Goal: Transaction & Acquisition: Book appointment/travel/reservation

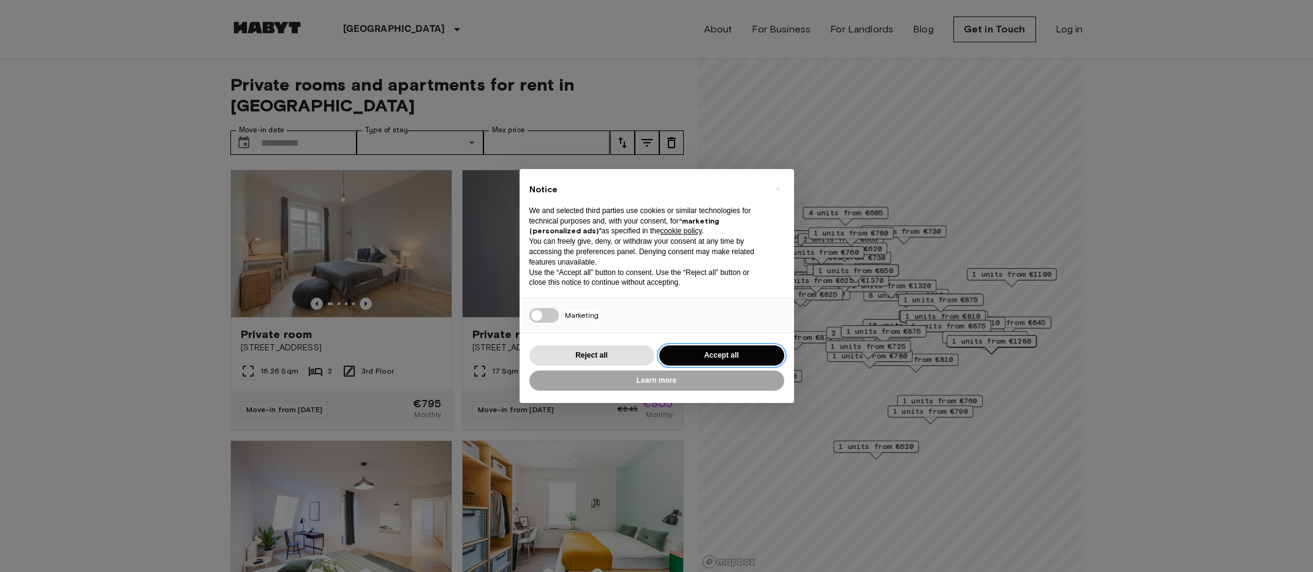
click at [713, 354] on button "Accept all" at bounding box center [721, 356] width 125 height 20
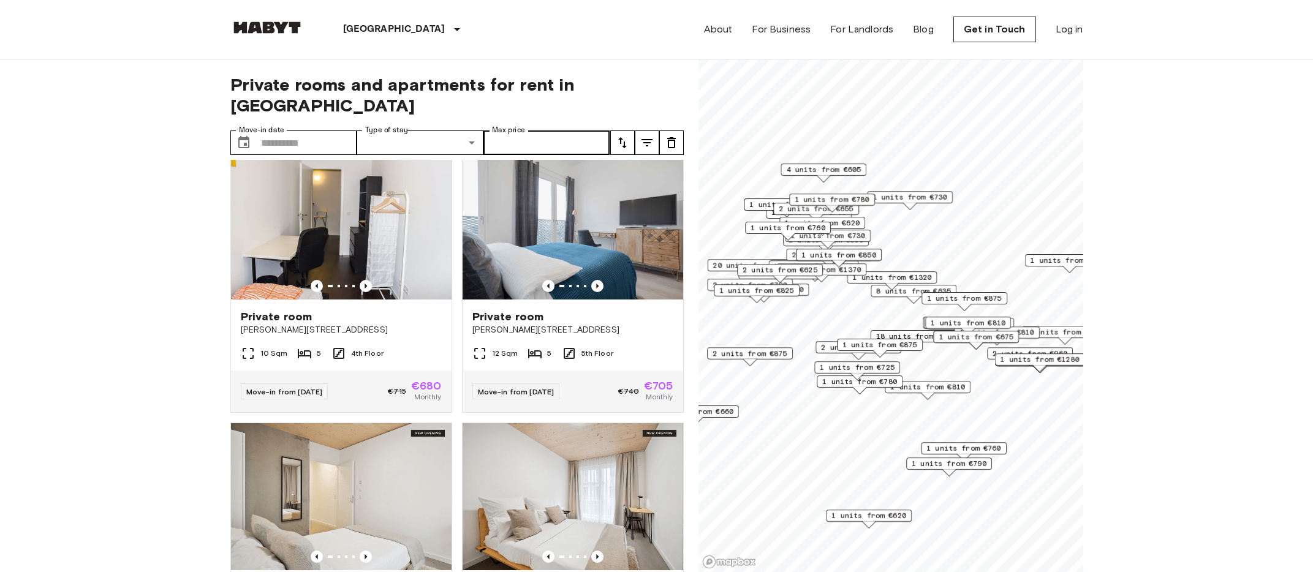
scroll to position [828, 0]
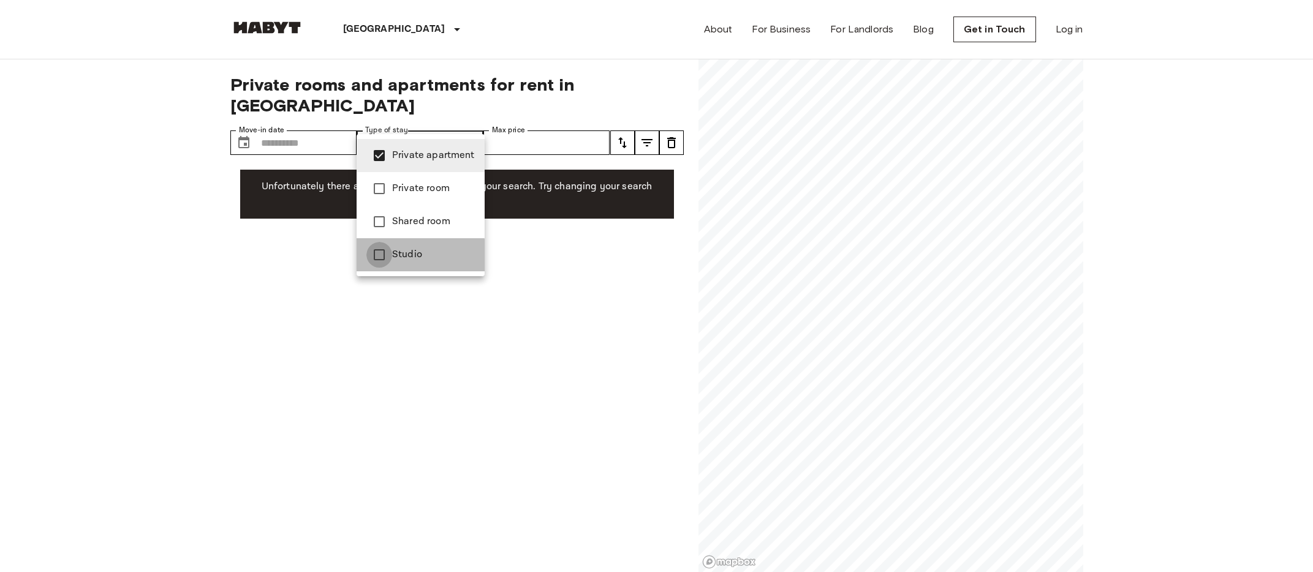
type input "**********"
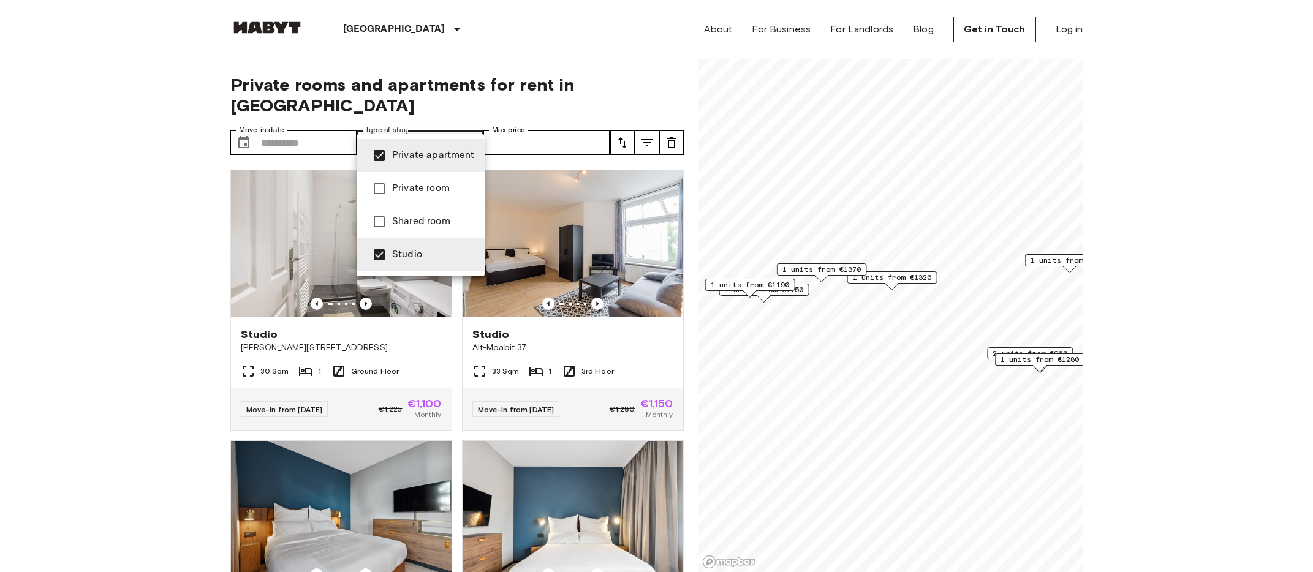
click at [173, 355] on div at bounding box center [656, 286] width 1313 height 572
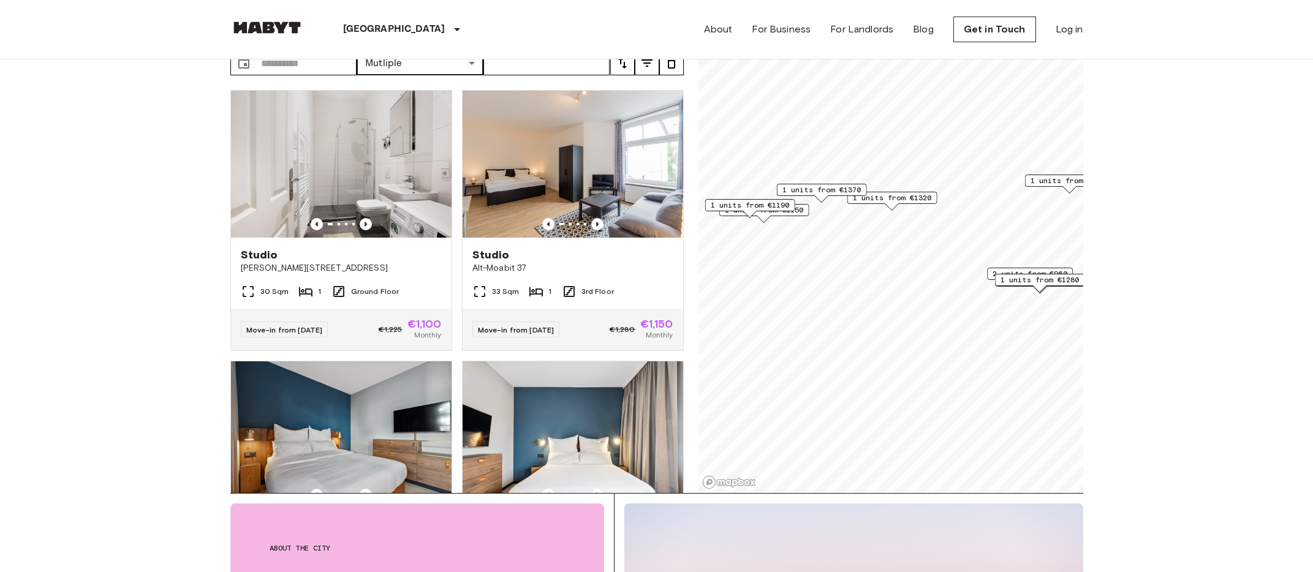
scroll to position [51, 0]
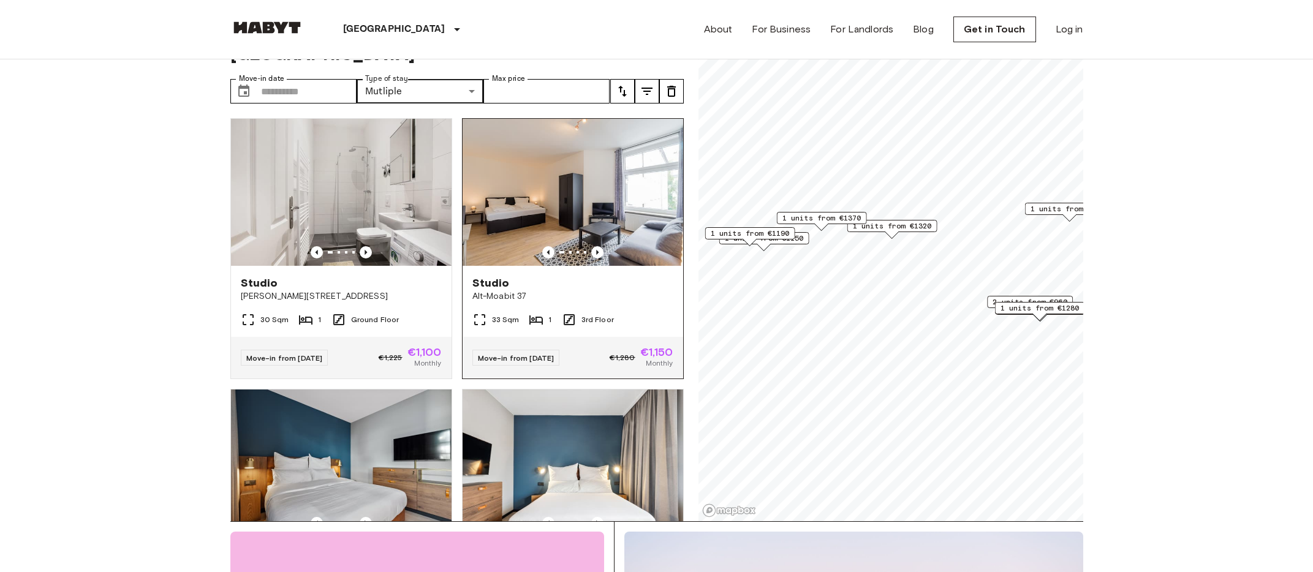
click at [529, 212] on img at bounding box center [573, 192] width 221 height 147
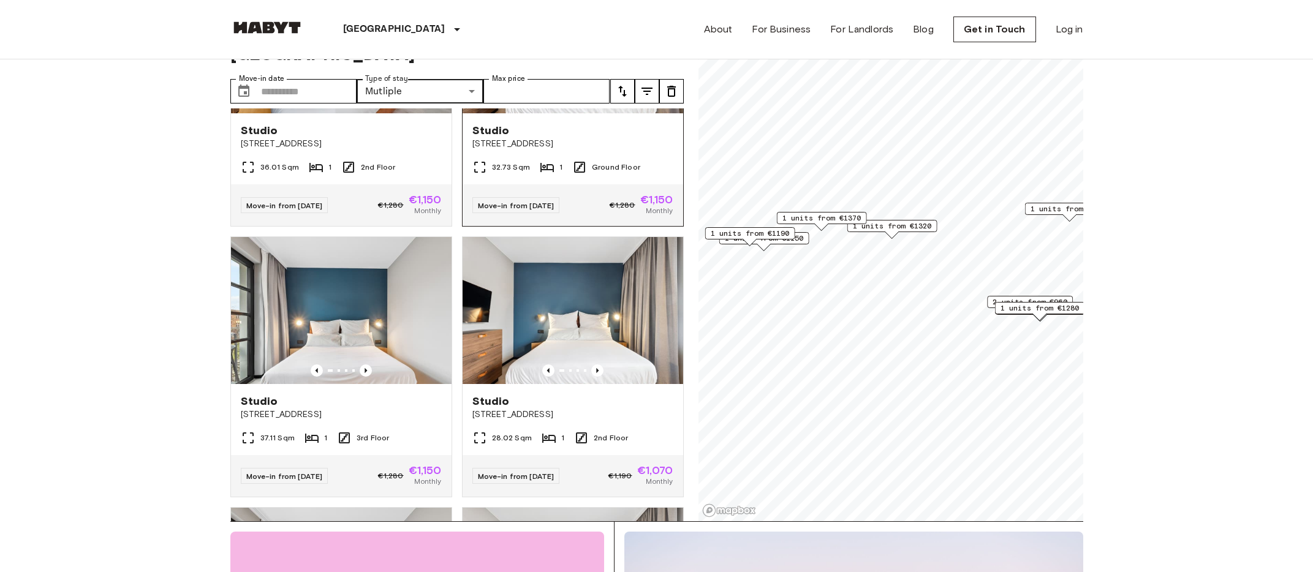
scroll to position [426, 0]
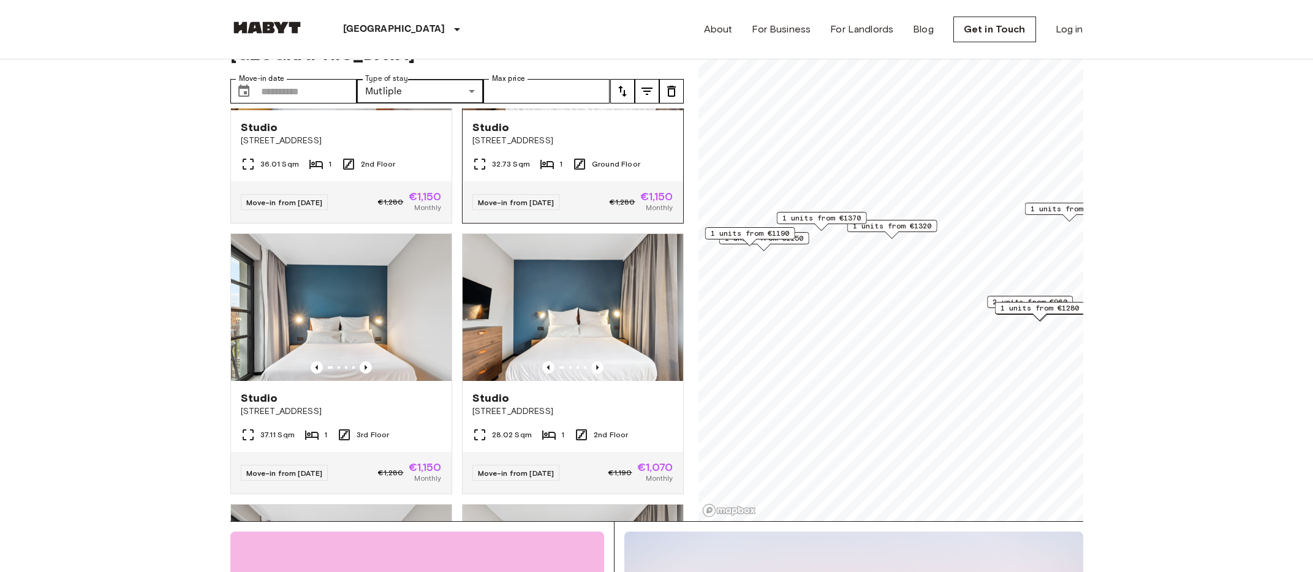
click at [610, 279] on img at bounding box center [573, 307] width 221 height 147
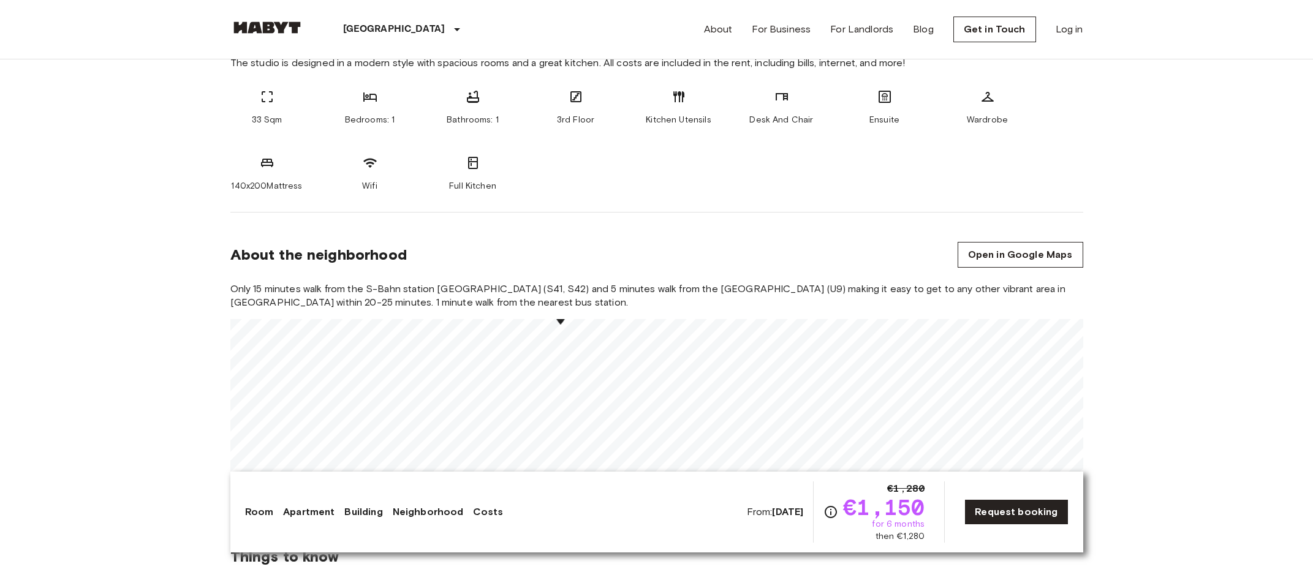
scroll to position [511, 0]
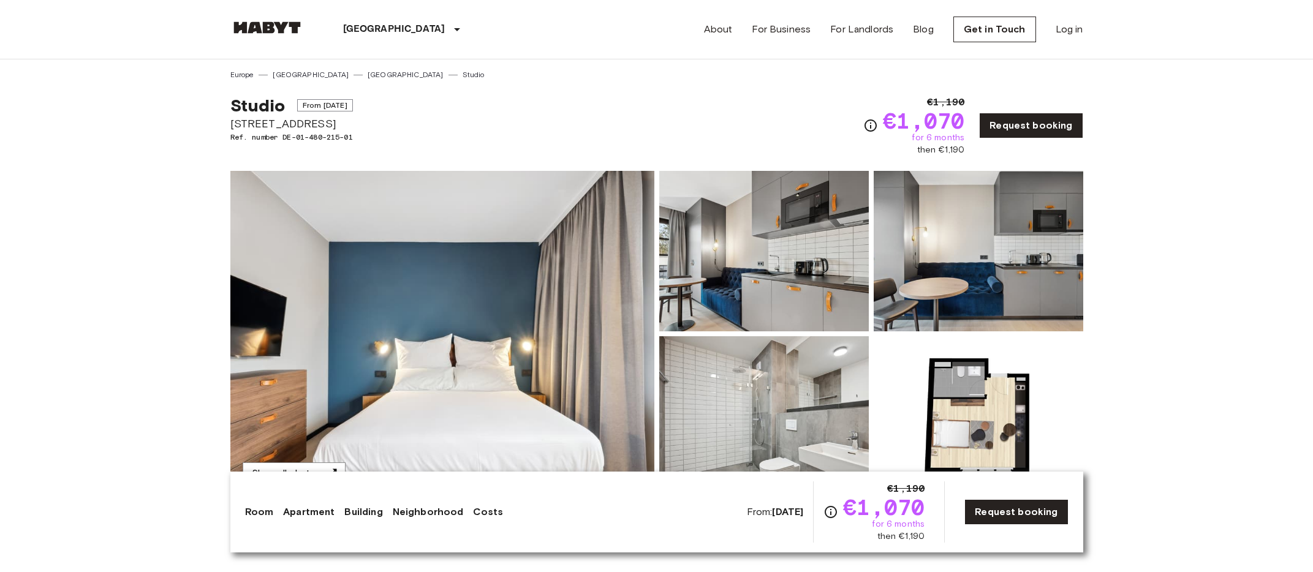
click at [475, 513] on link "Costs" at bounding box center [488, 512] width 30 height 15
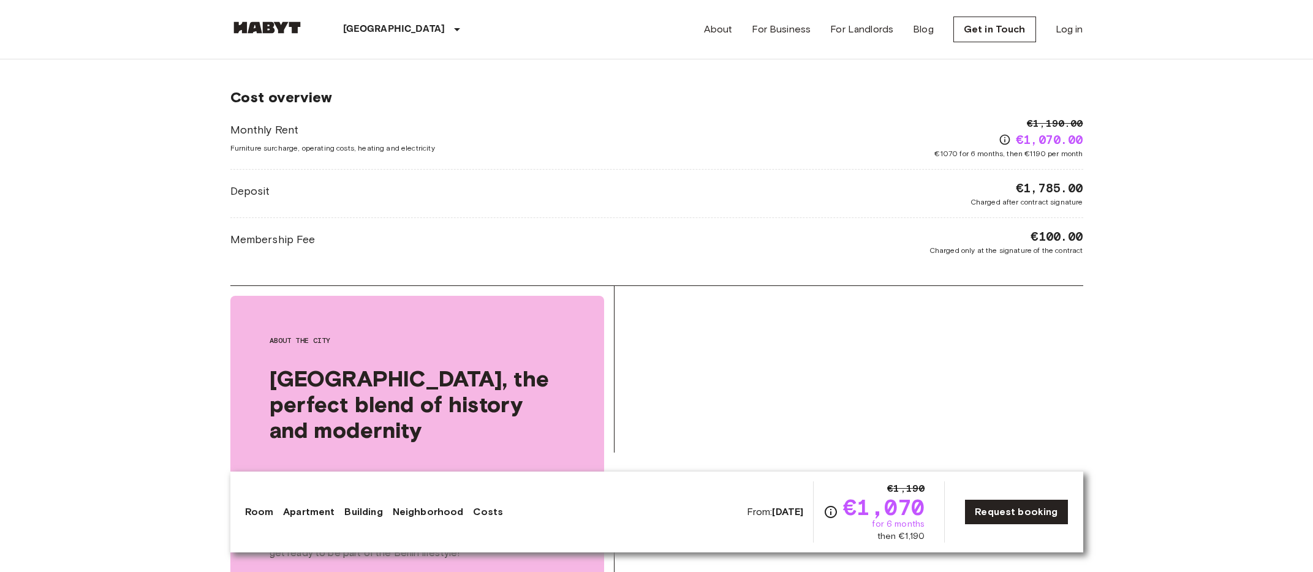
scroll to position [1597, 0]
